Goal: Check status: Check status

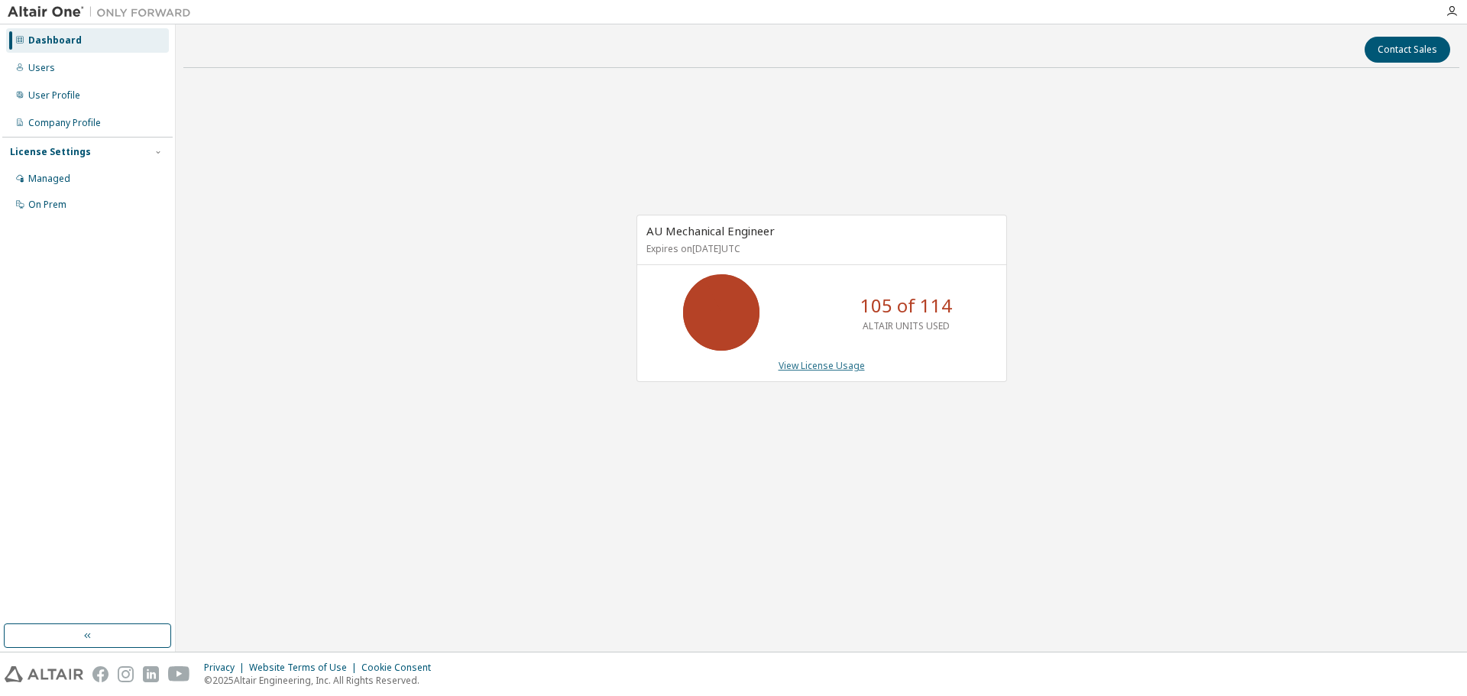
click at [816, 367] on link "View License Usage" at bounding box center [821, 365] width 86 height 13
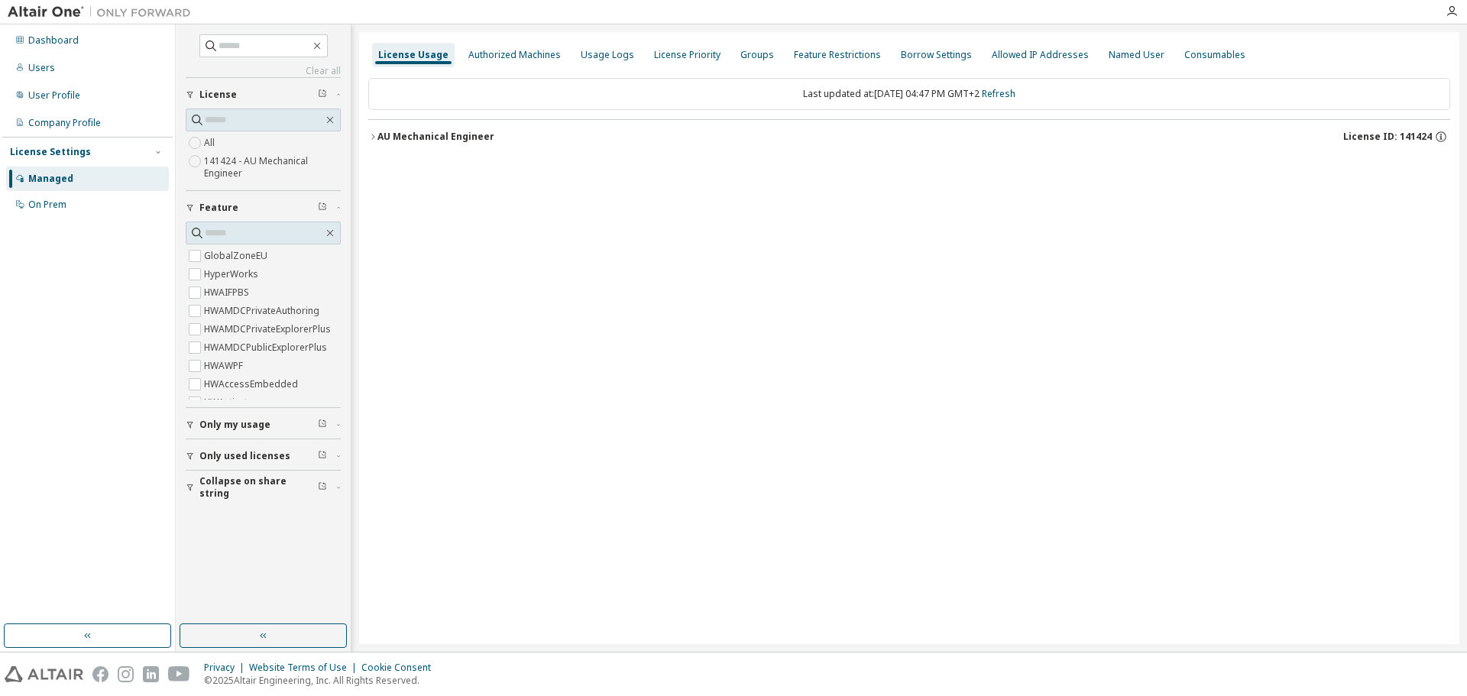
click at [377, 139] on div "AU Mechanical Engineer" at bounding box center [435, 137] width 117 height 12
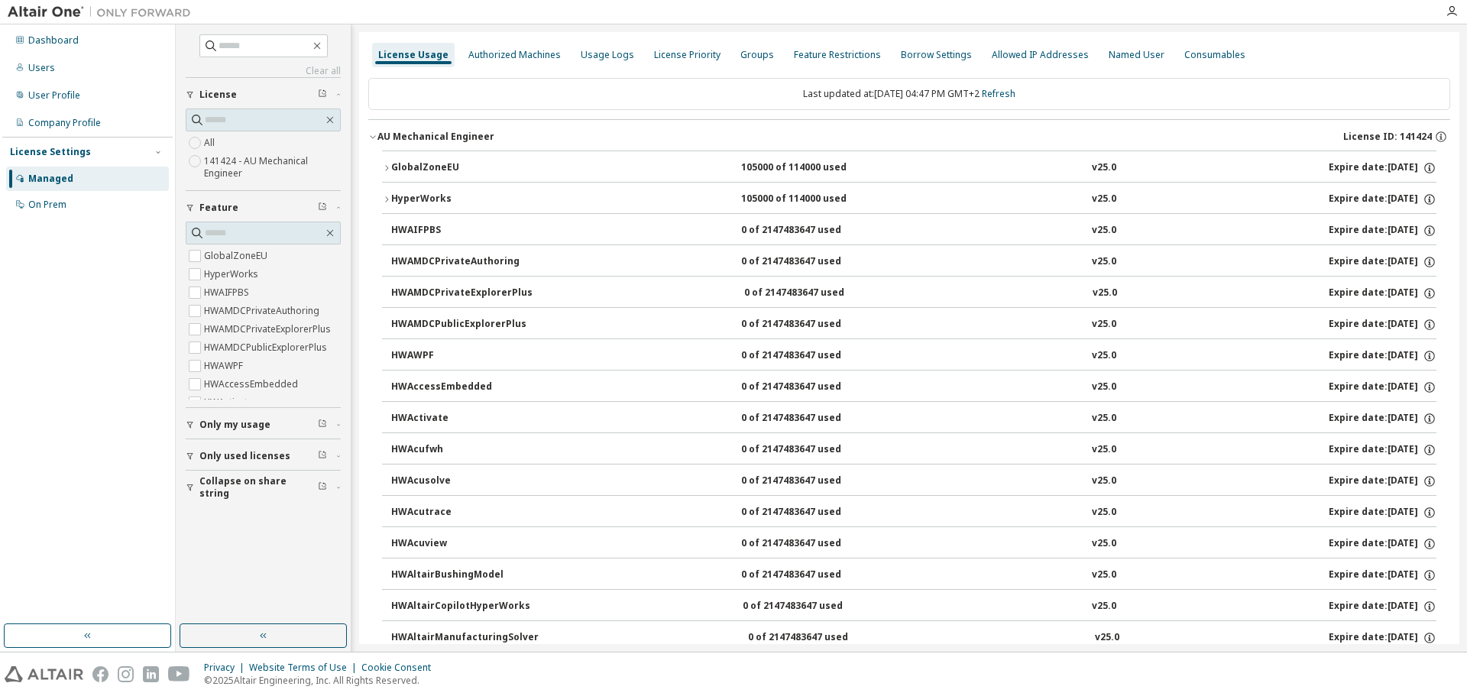
click at [382, 166] on icon "button" at bounding box center [386, 167] width 9 height 9
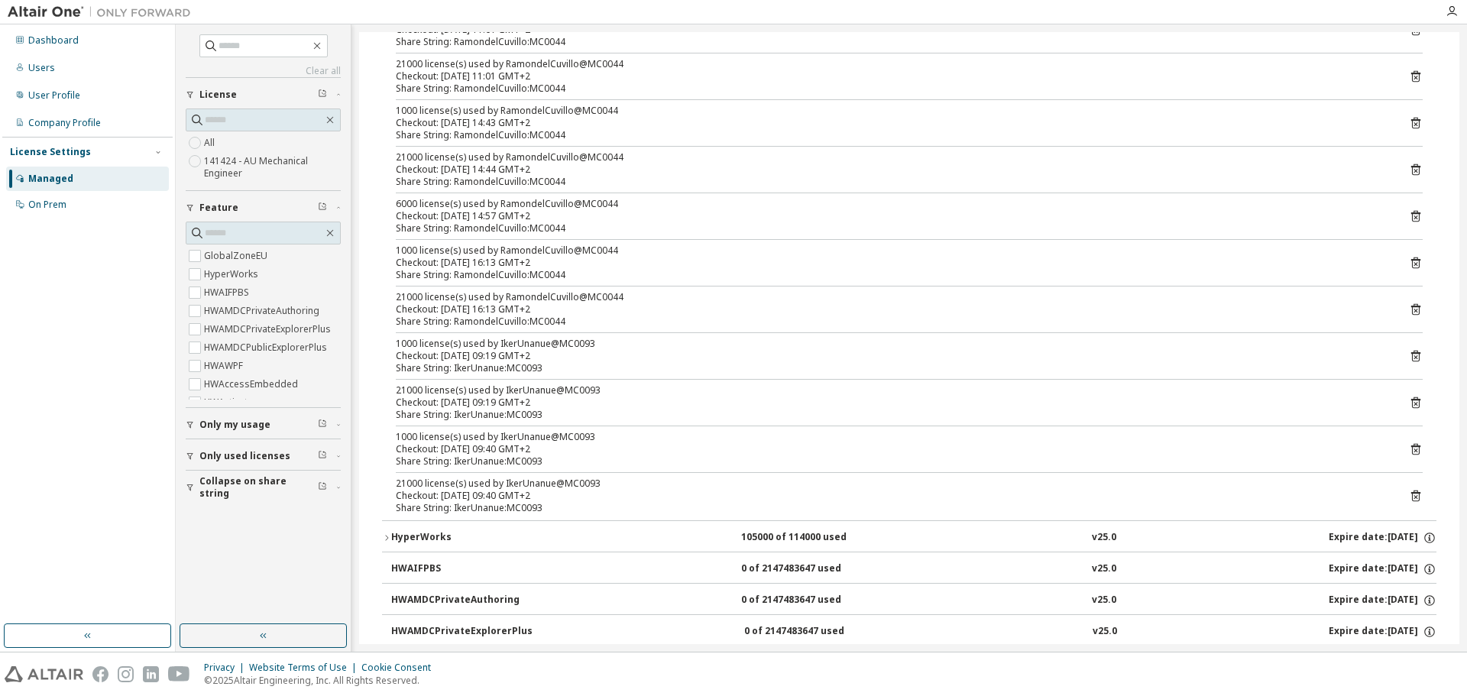
scroll to position [688, 0]
click at [148, 37] on div "Dashboard" at bounding box center [87, 40] width 163 height 24
